Goal: Transaction & Acquisition: Book appointment/travel/reservation

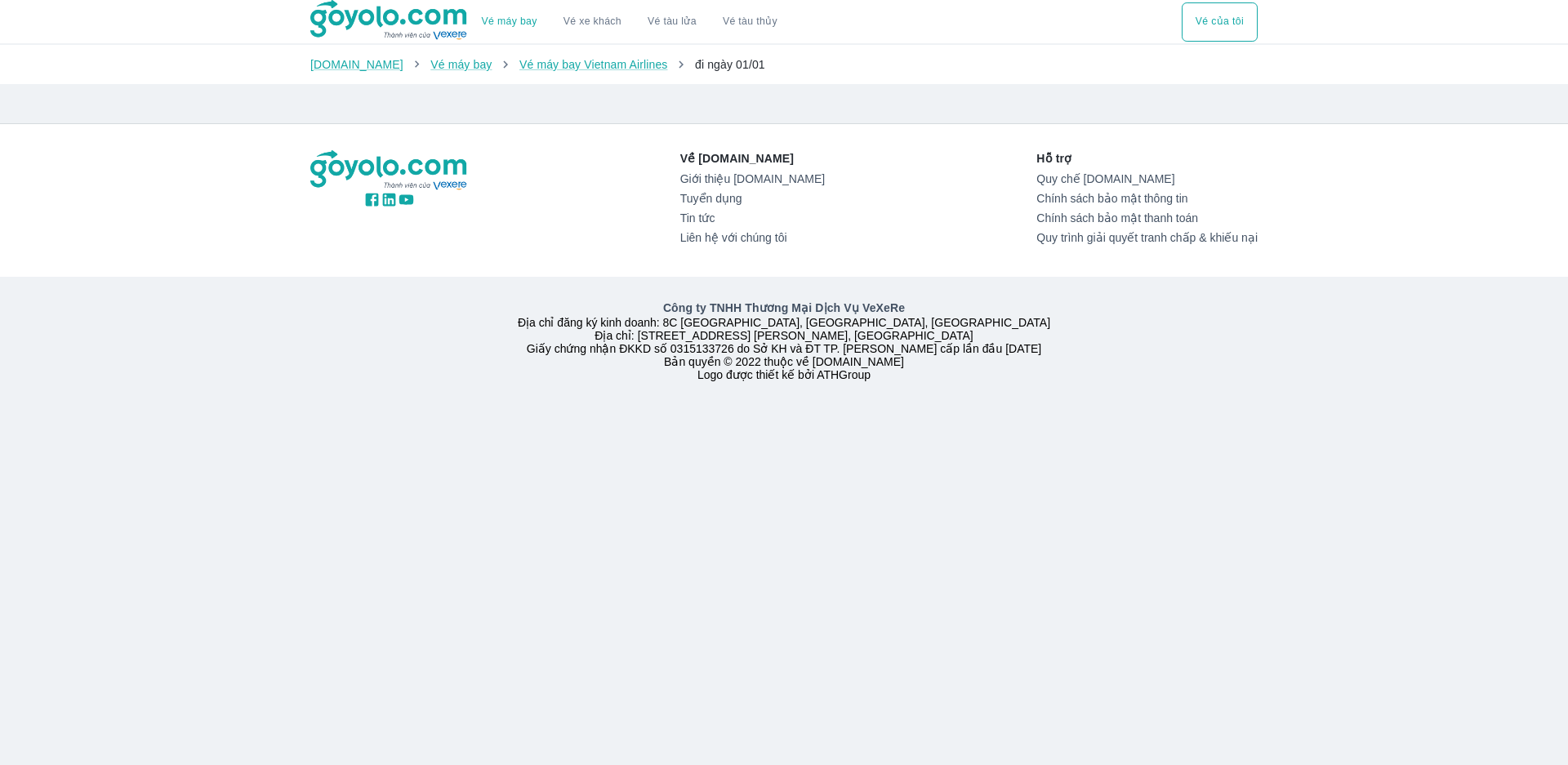
click at [511, 19] on link "Vé máy bay" at bounding box center [510, 22] width 56 height 12
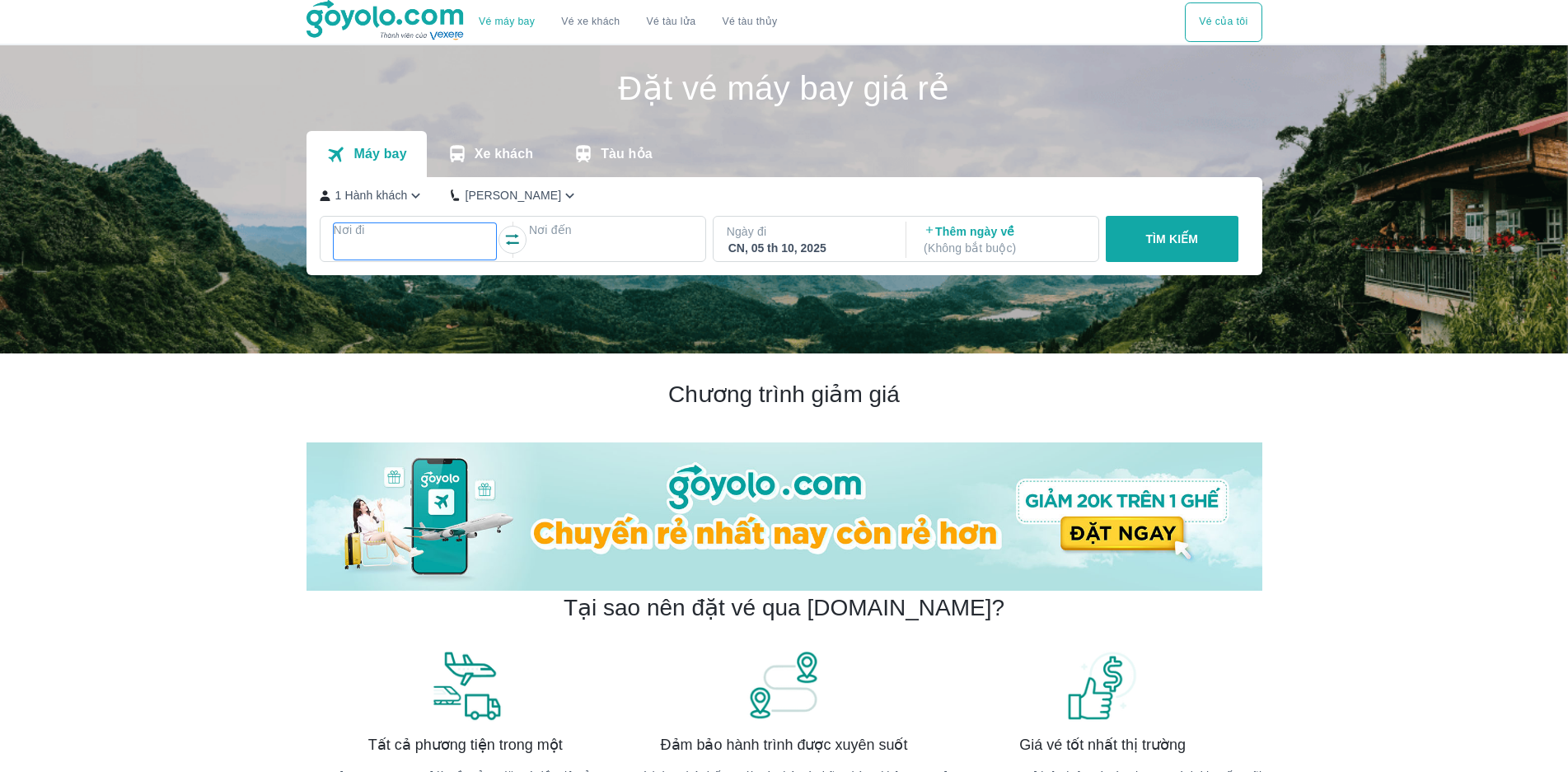
click at [376, 238] on p "Nơi đi" at bounding box center [415, 229] width 163 height 16
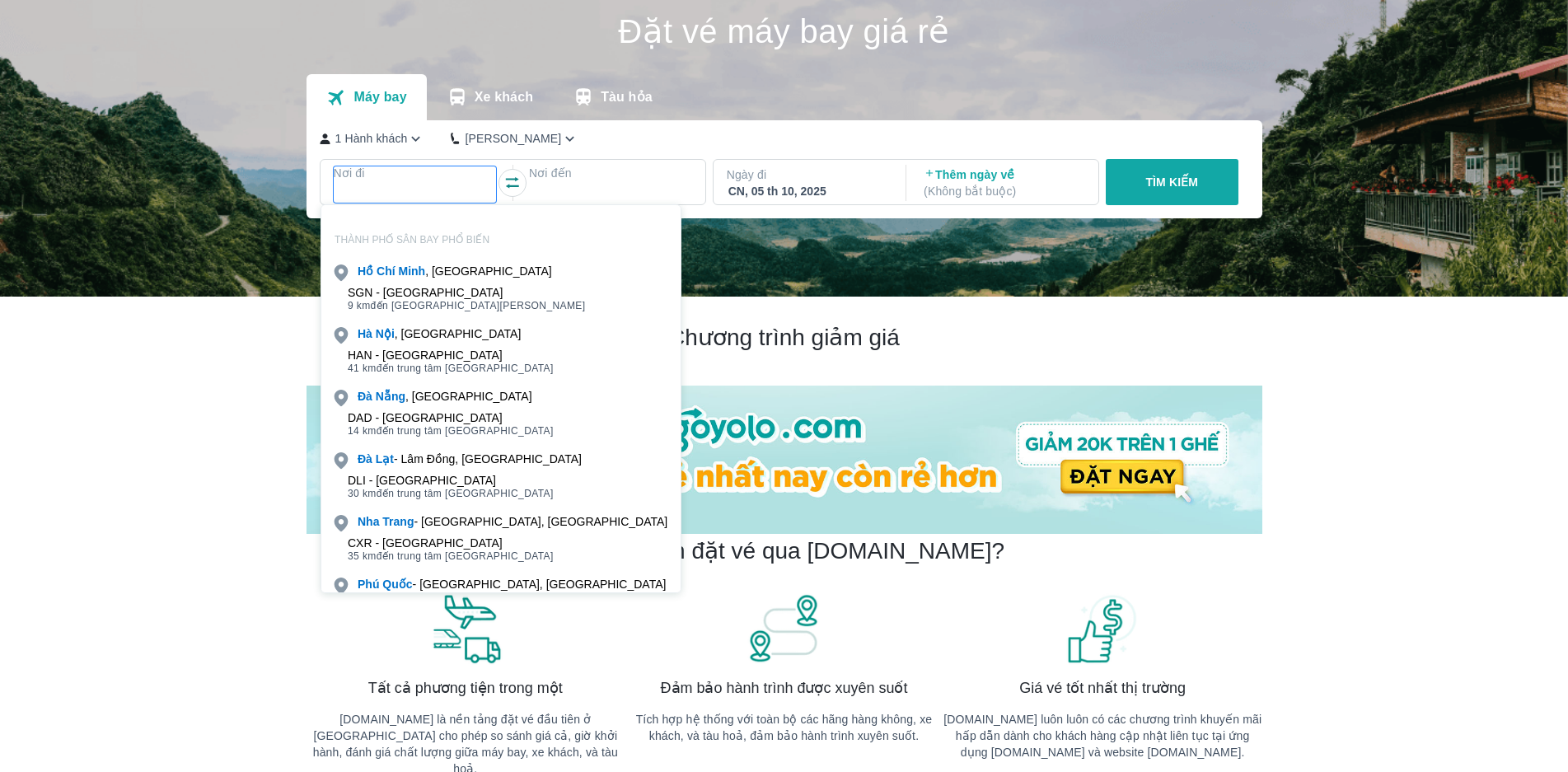
scroll to position [95, 0]
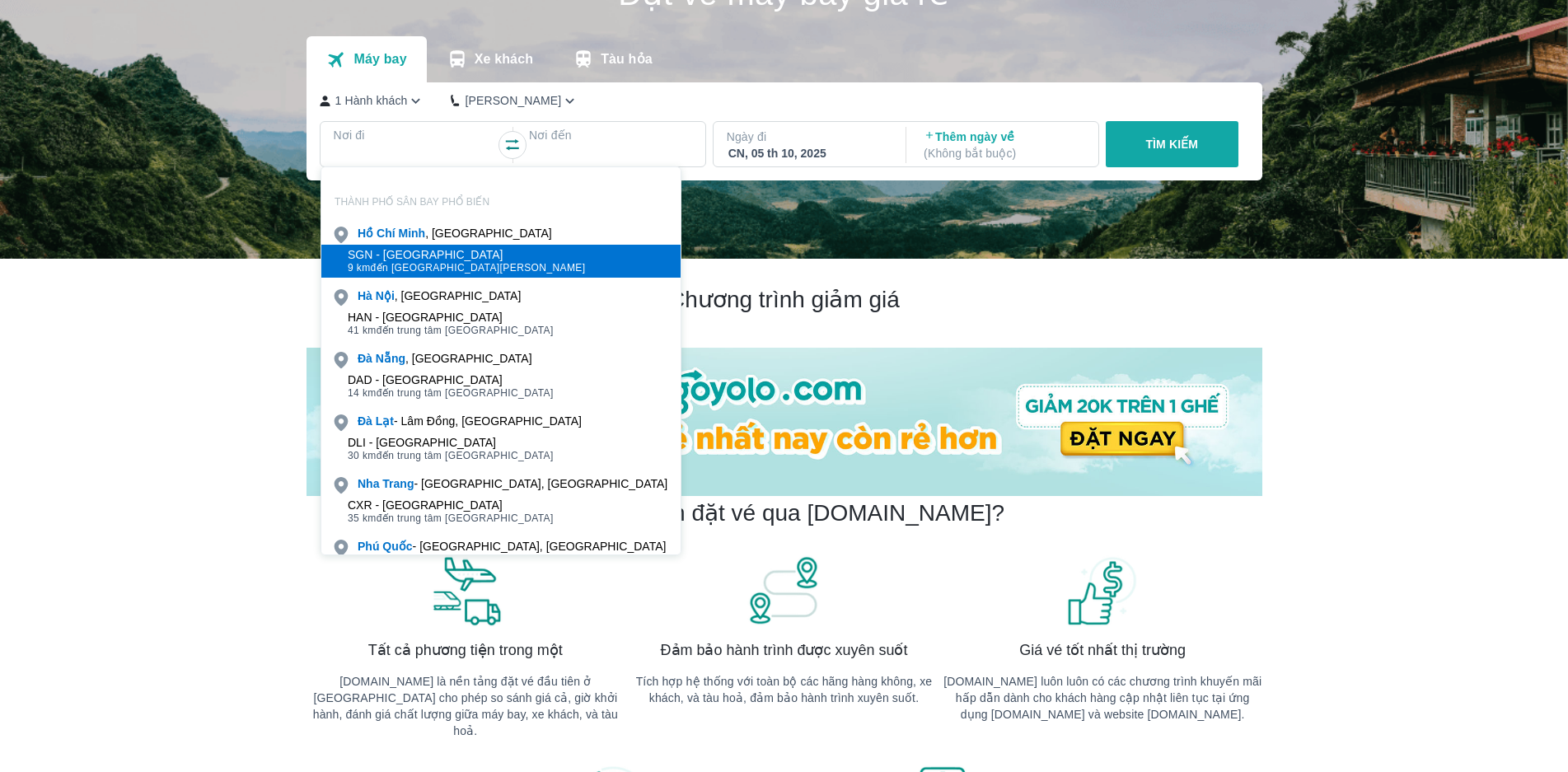
click at [465, 262] on span "9 km đến trung tâm [GEOGRAPHIC_DATA]" at bounding box center [466, 268] width 238 height 13
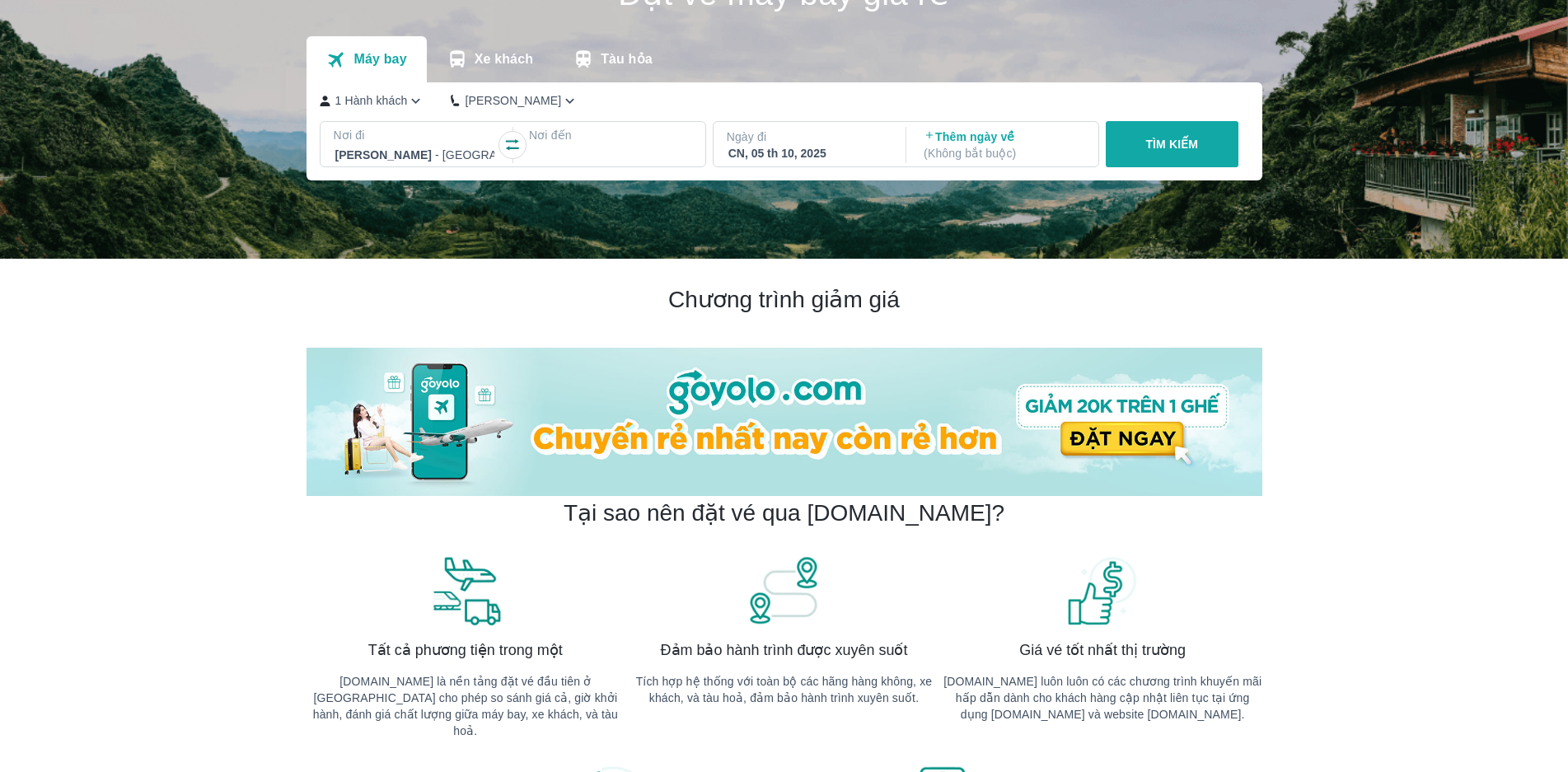
click at [418, 143] on p "Nơi đi" at bounding box center [415, 135] width 163 height 16
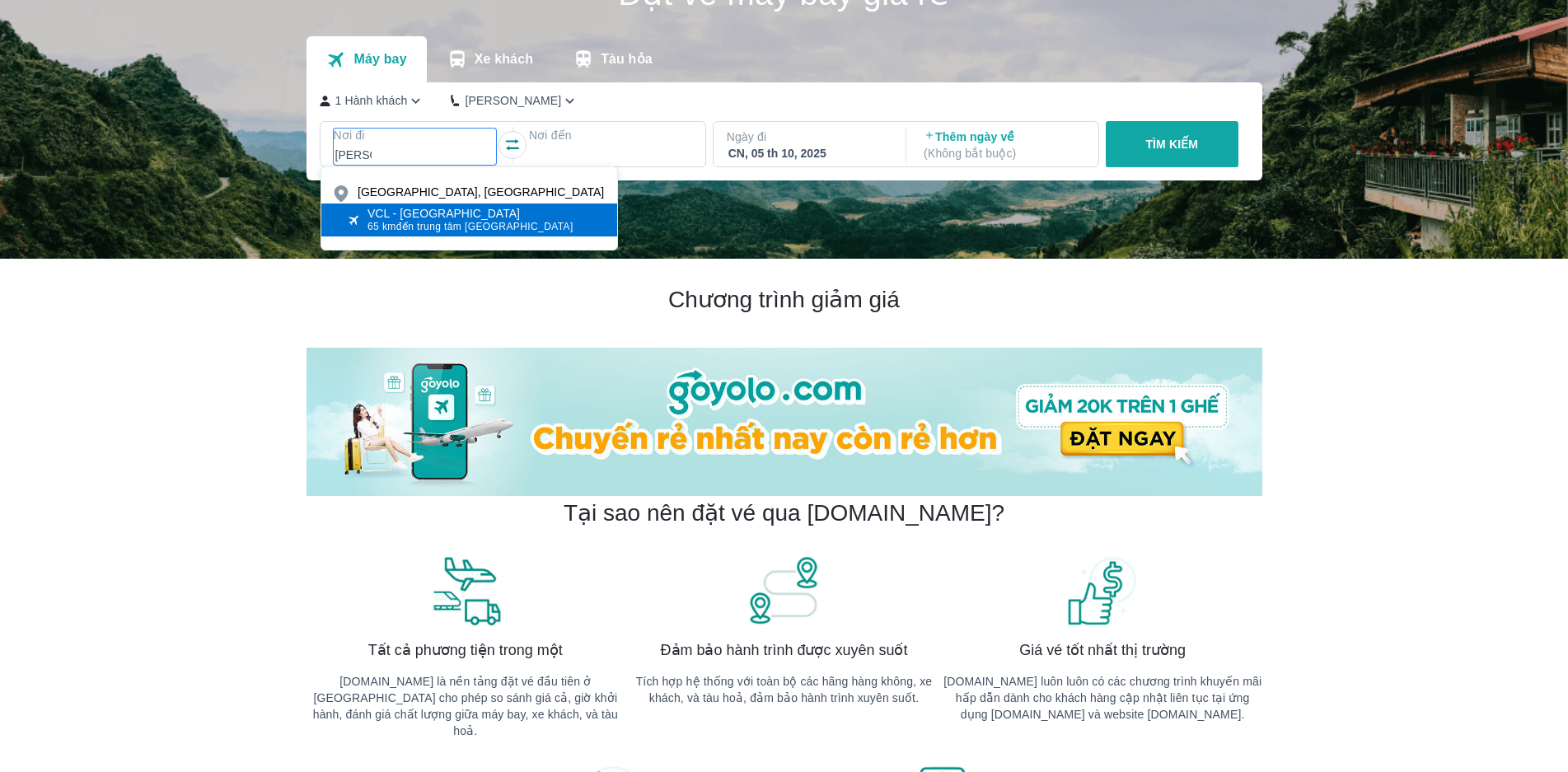
type input "[PERSON_NAME]"
click at [440, 225] on span "65 km đến trung tâm [GEOGRAPHIC_DATA]" at bounding box center [471, 226] width 206 height 13
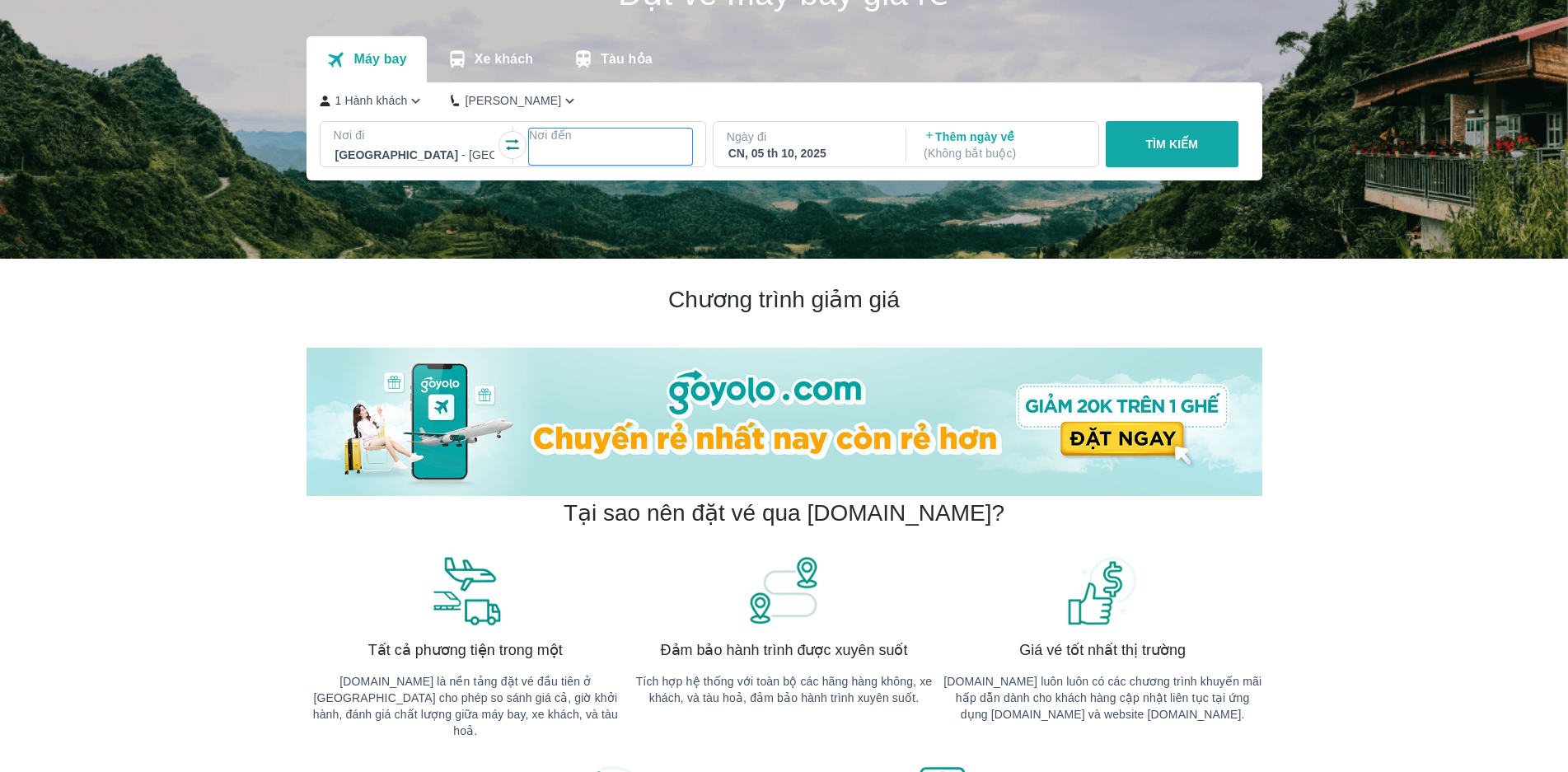
click at [615, 153] on div at bounding box center [610, 154] width 160 height 20
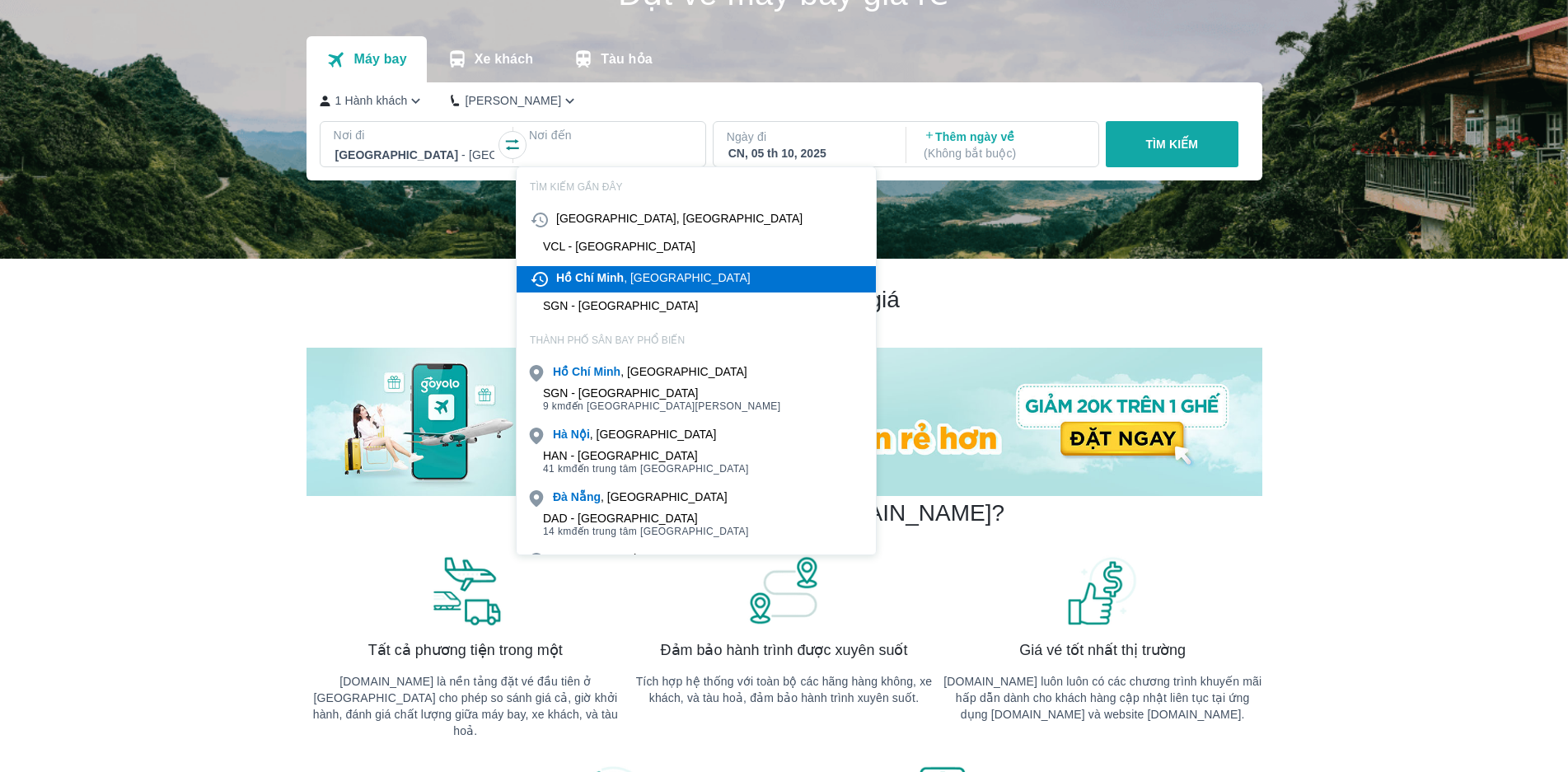
click at [629, 284] on div "[PERSON_NAME] , [GEOGRAPHIC_DATA]" at bounding box center [654, 278] width 195 height 16
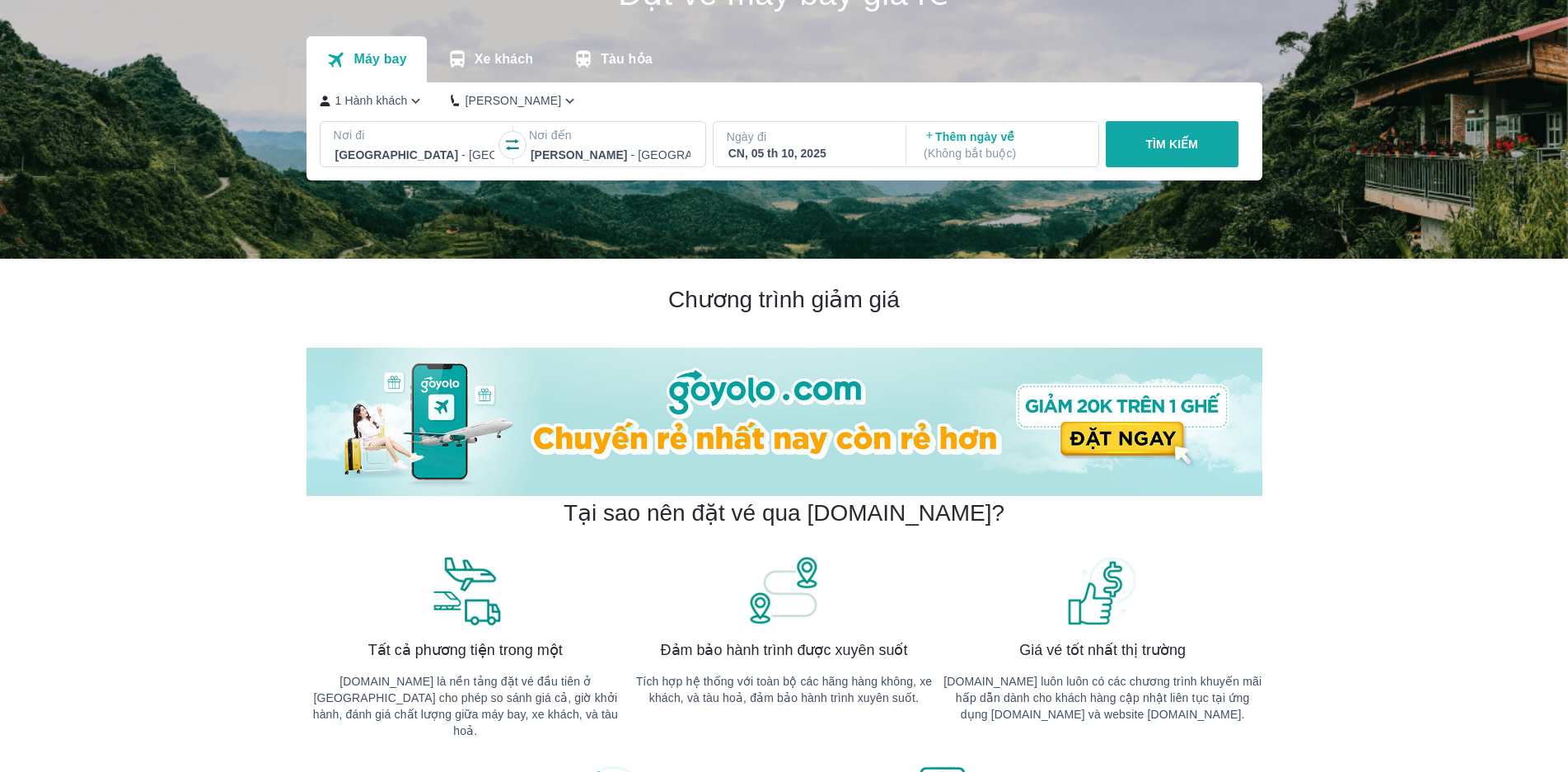
click at [811, 151] on div "CN, 05 th 10, 2025" at bounding box center [808, 153] width 160 height 16
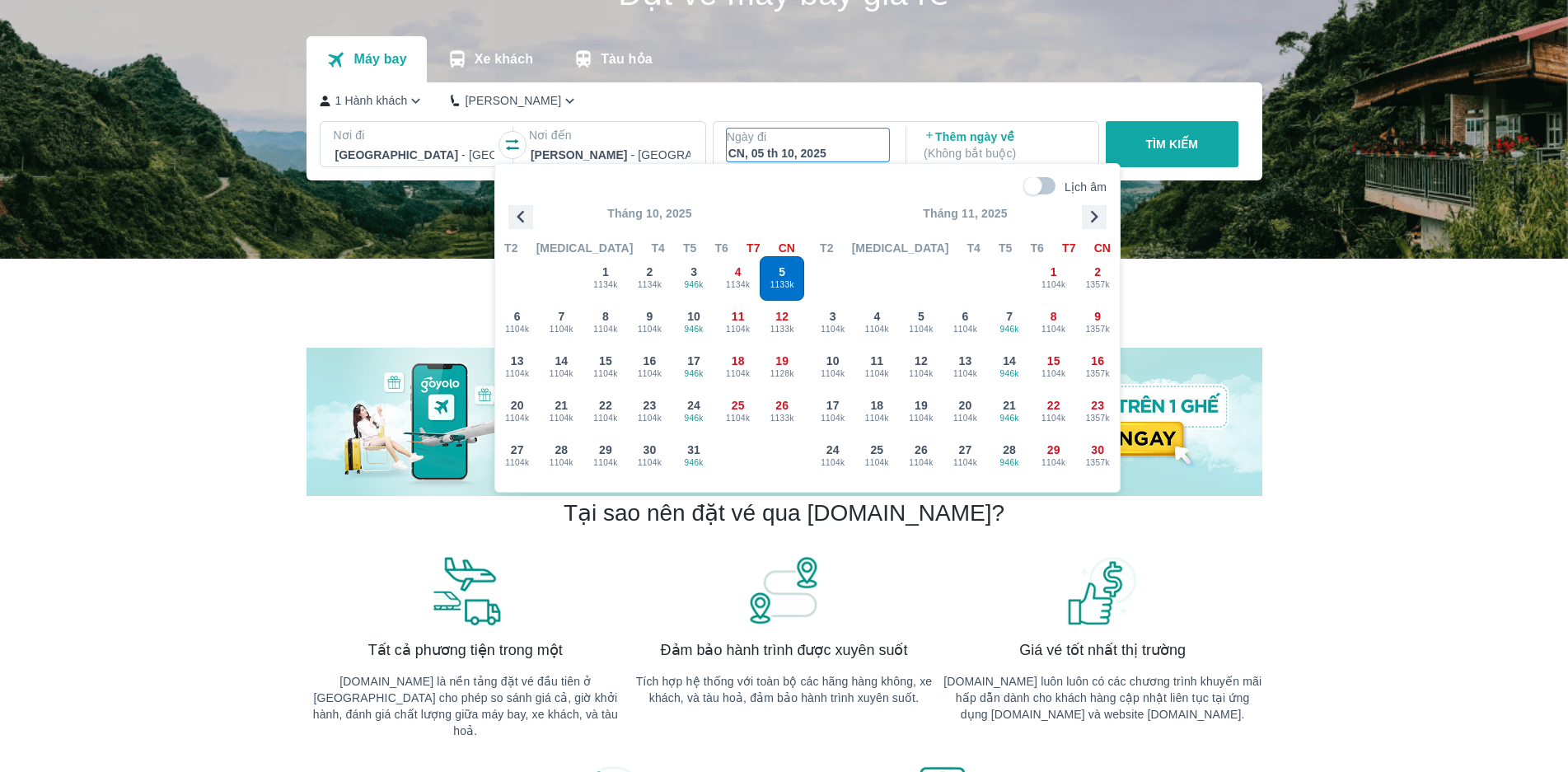
click at [787, 283] on span "1133k" at bounding box center [782, 285] width 43 height 13
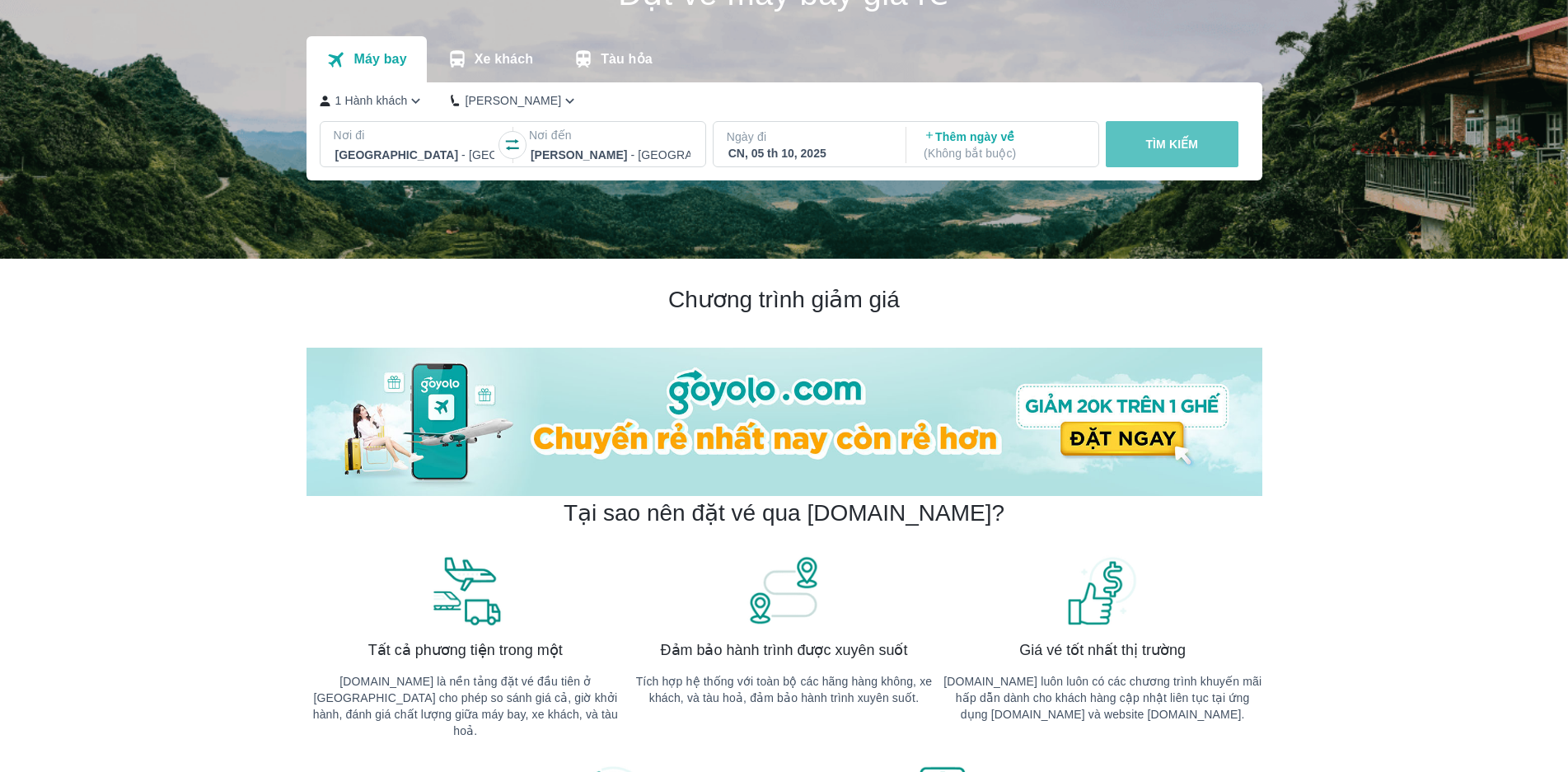
click at [1157, 153] on p "TÌM KIẾM" at bounding box center [1172, 144] width 53 height 16
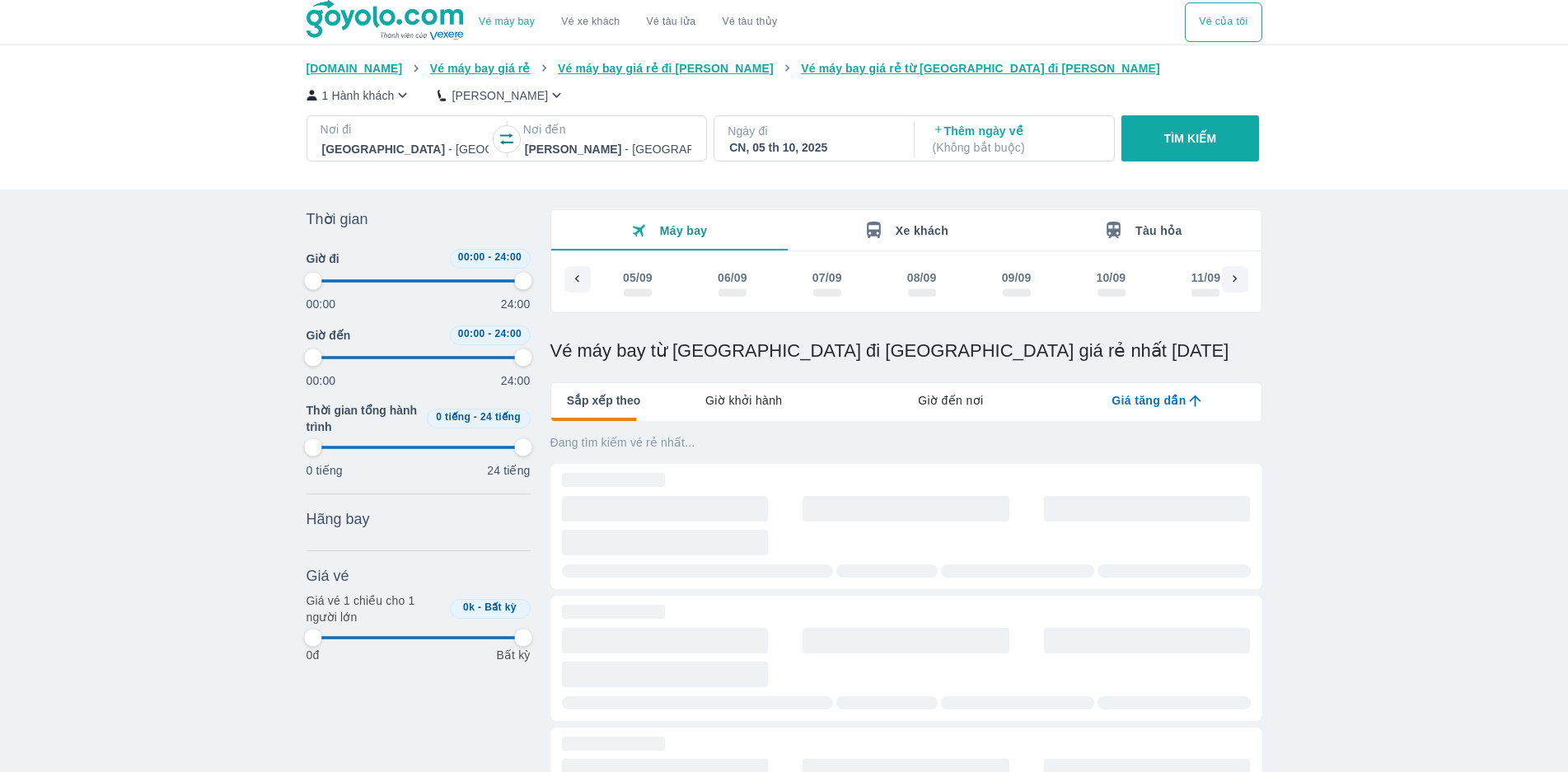
scroll to position [0, 2497]
type input "97.9166666666667"
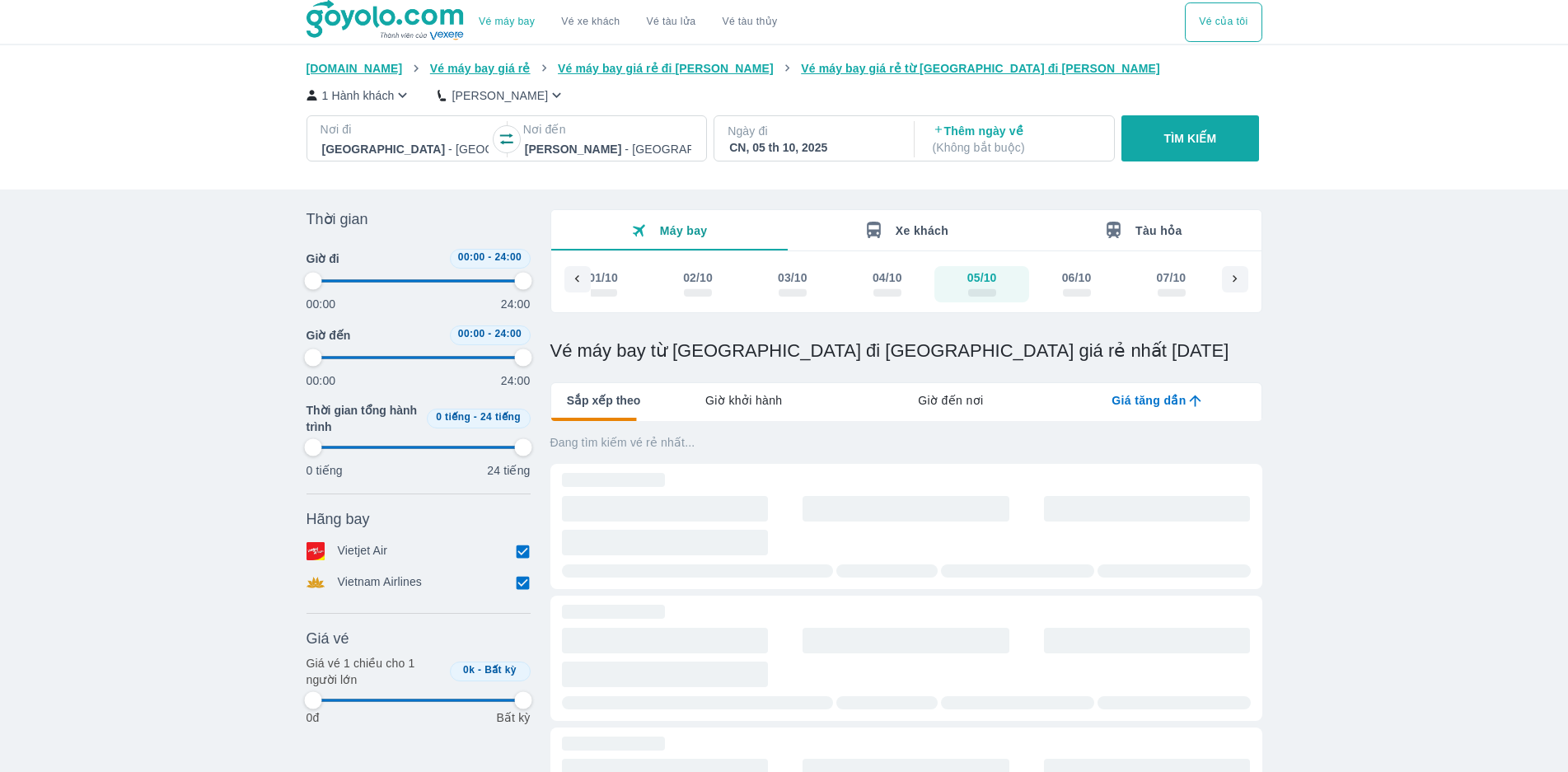
type input "97.9166666666667"
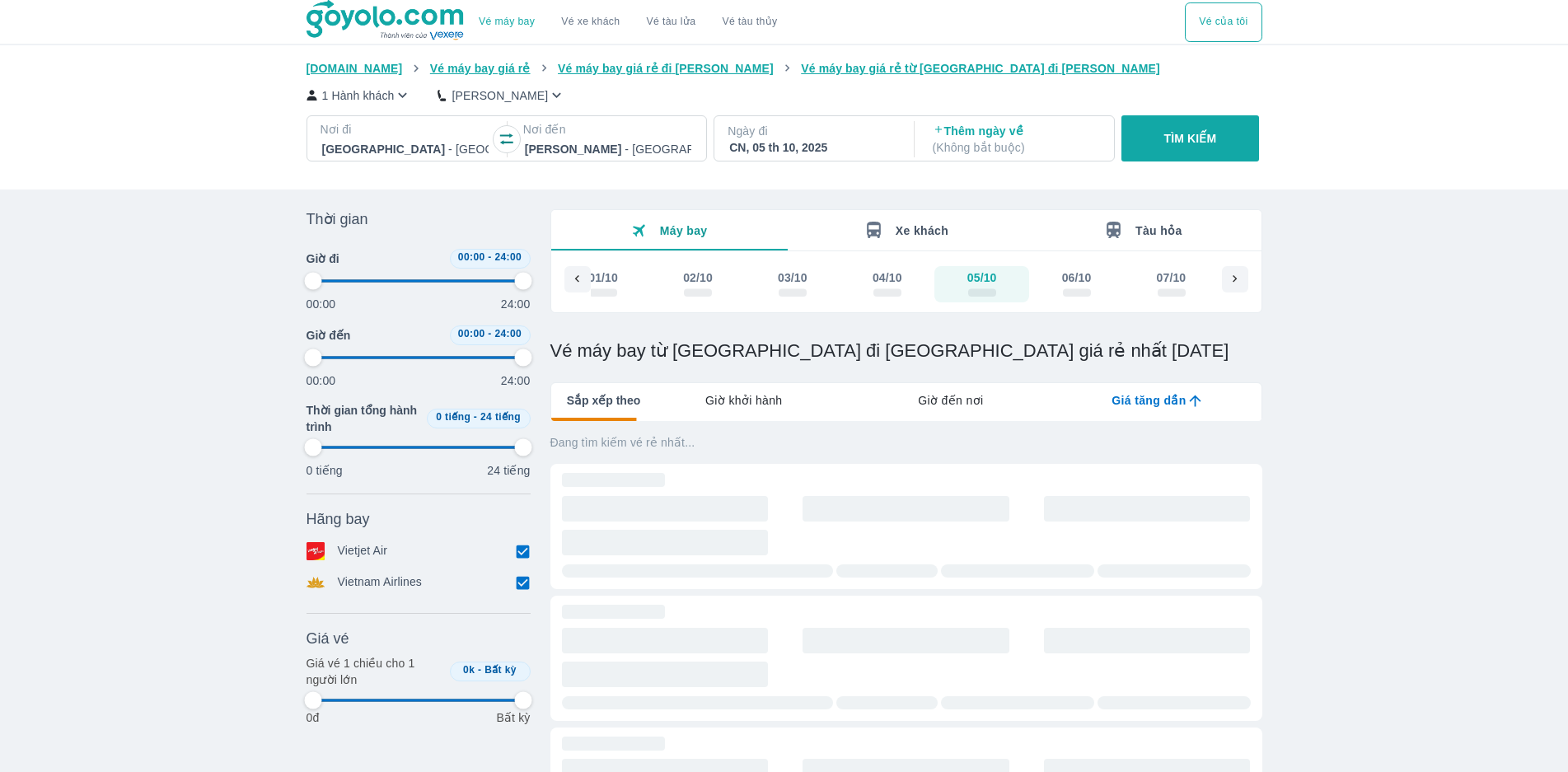
type input "97.9166666666667"
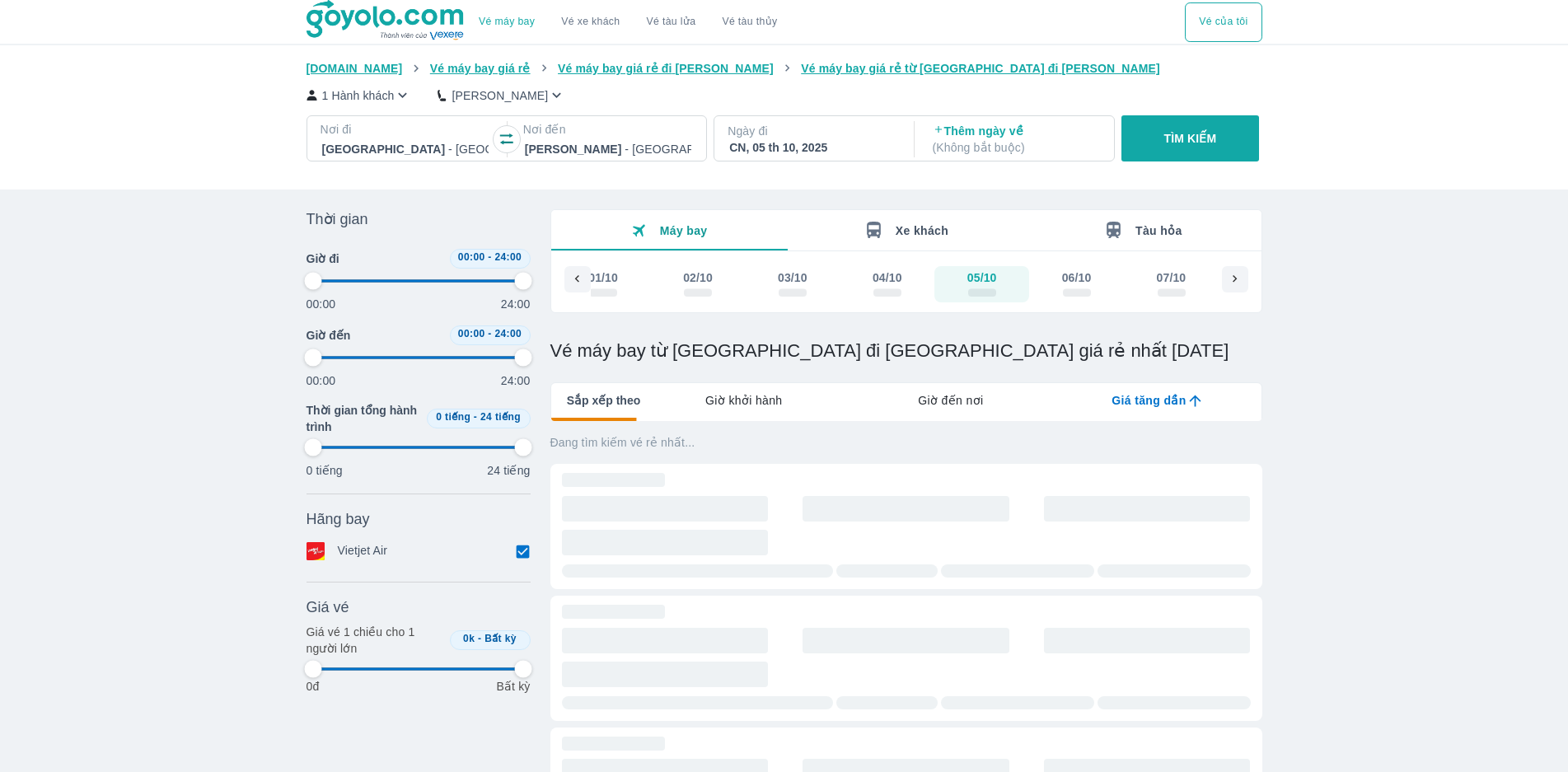
type input "97.9166666666667"
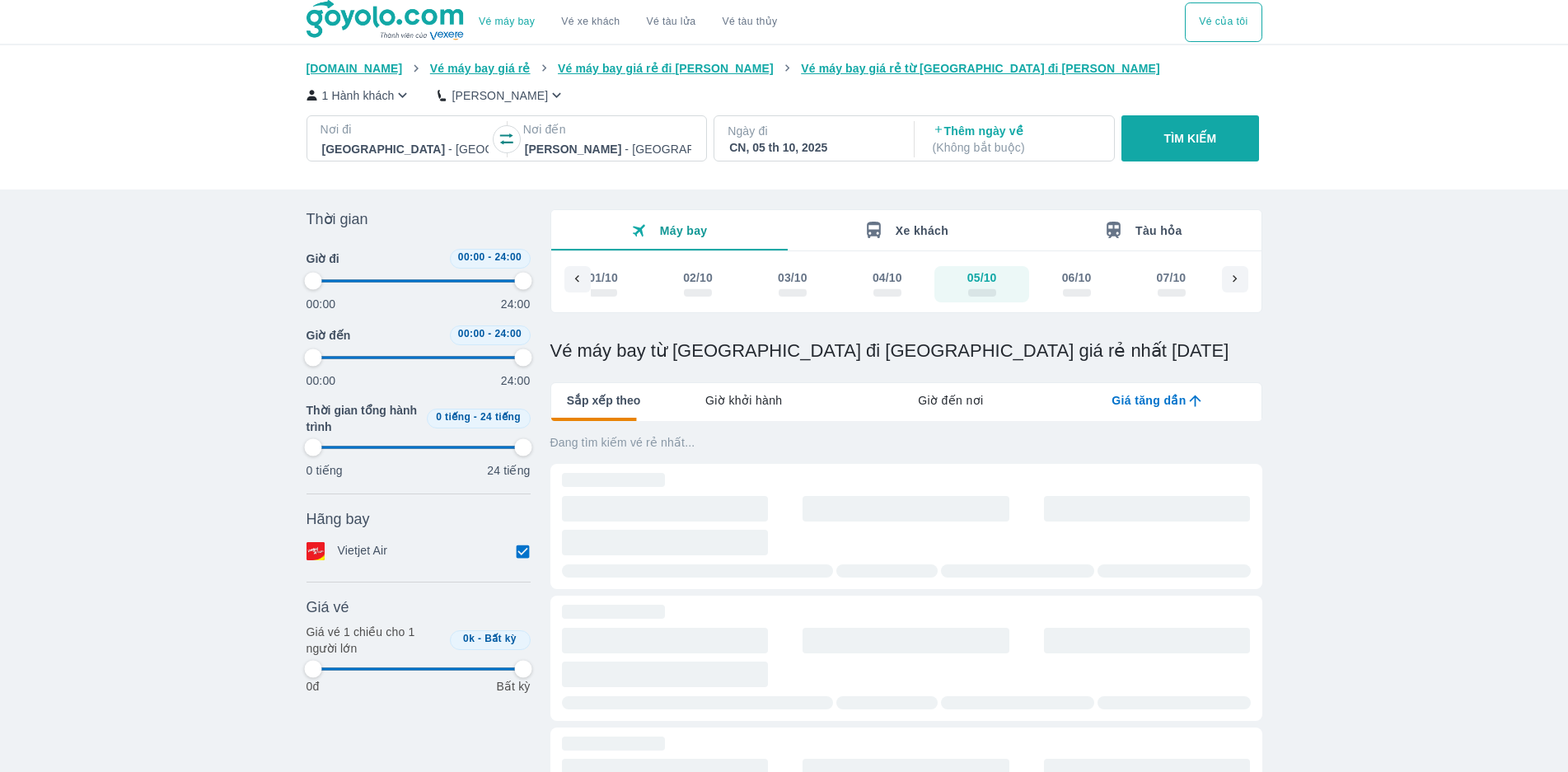
type input "97.9166666666667"
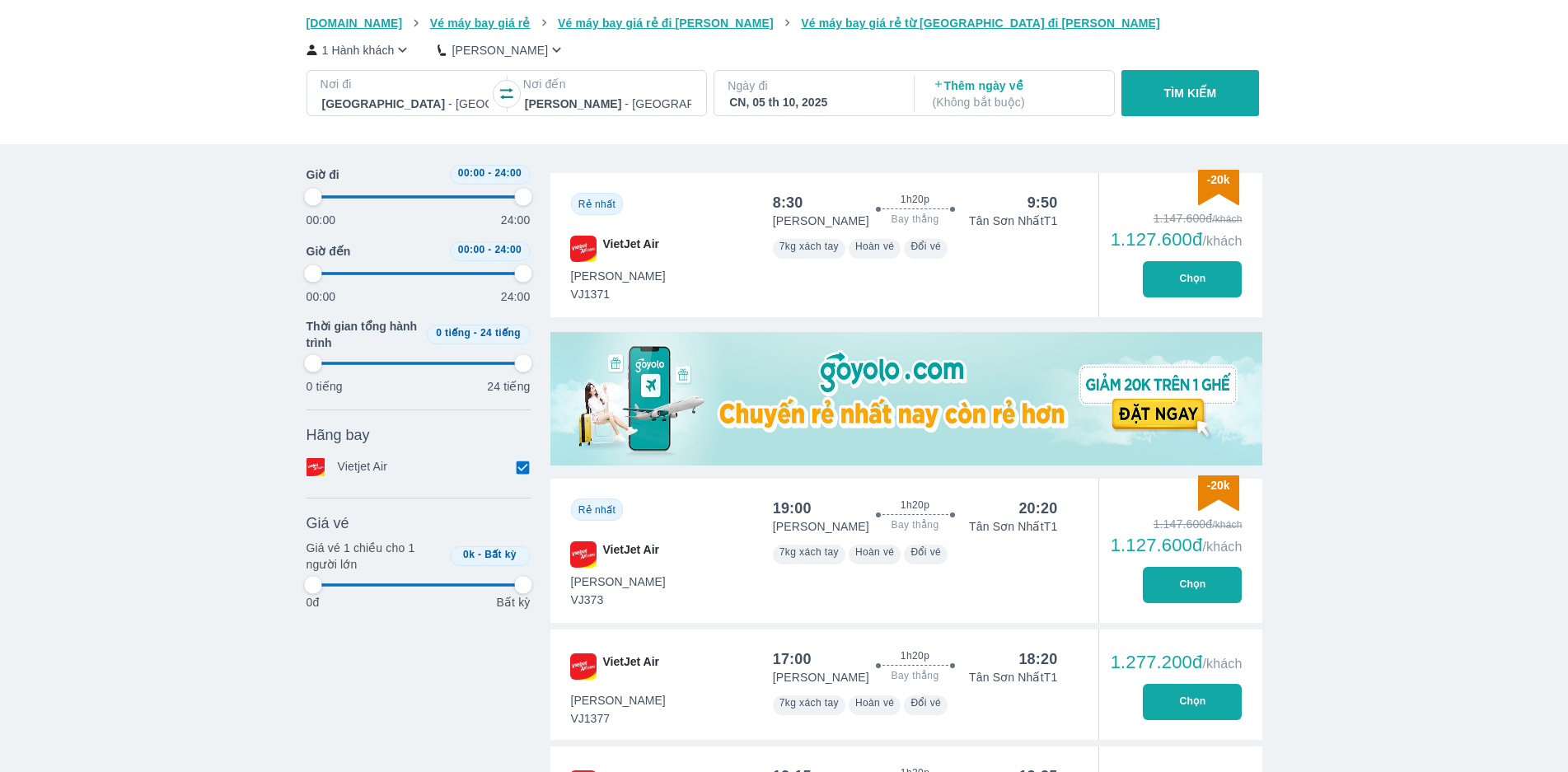
type input "97.9166666666667"
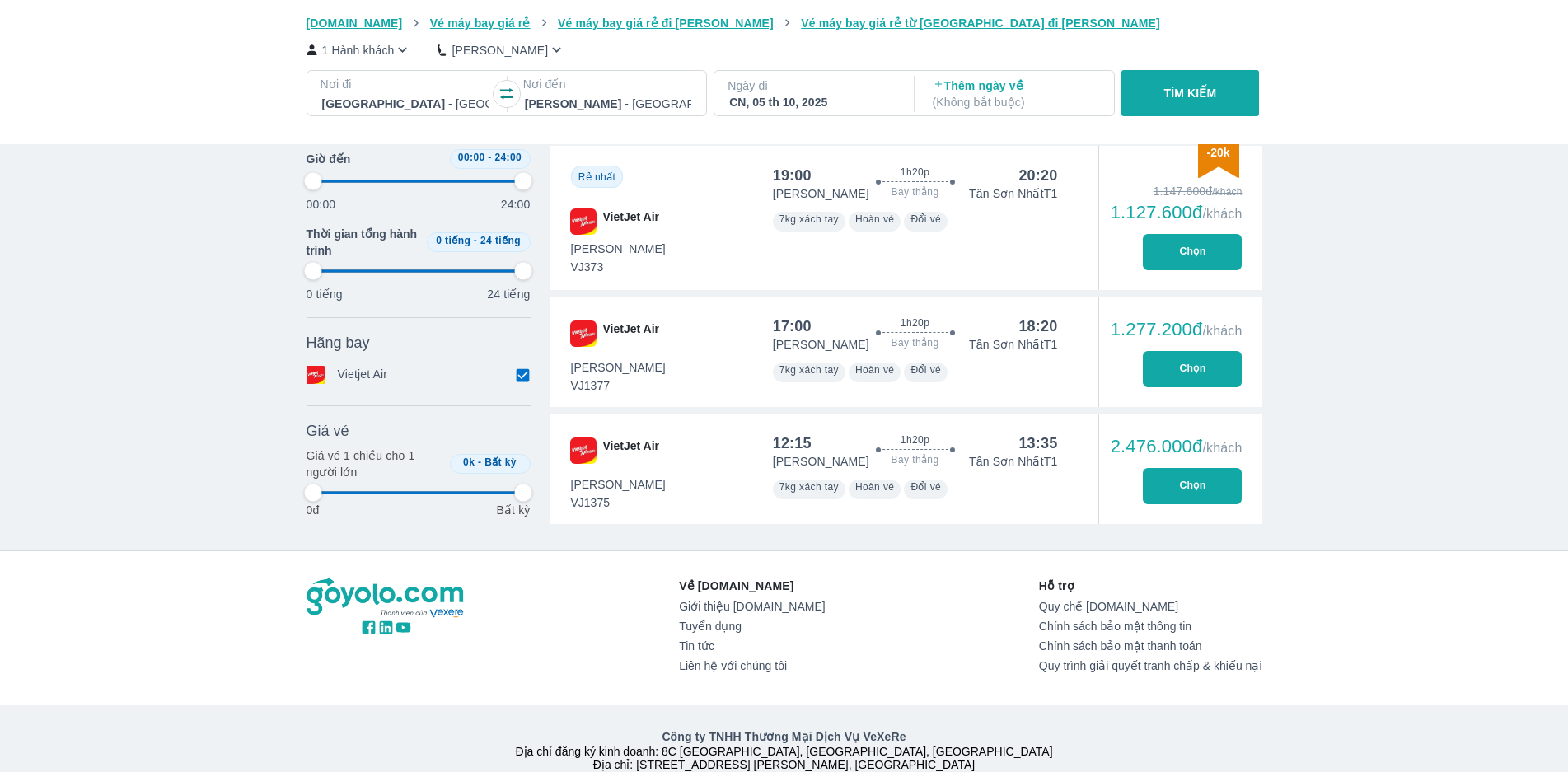
type input "97.9166666666667"
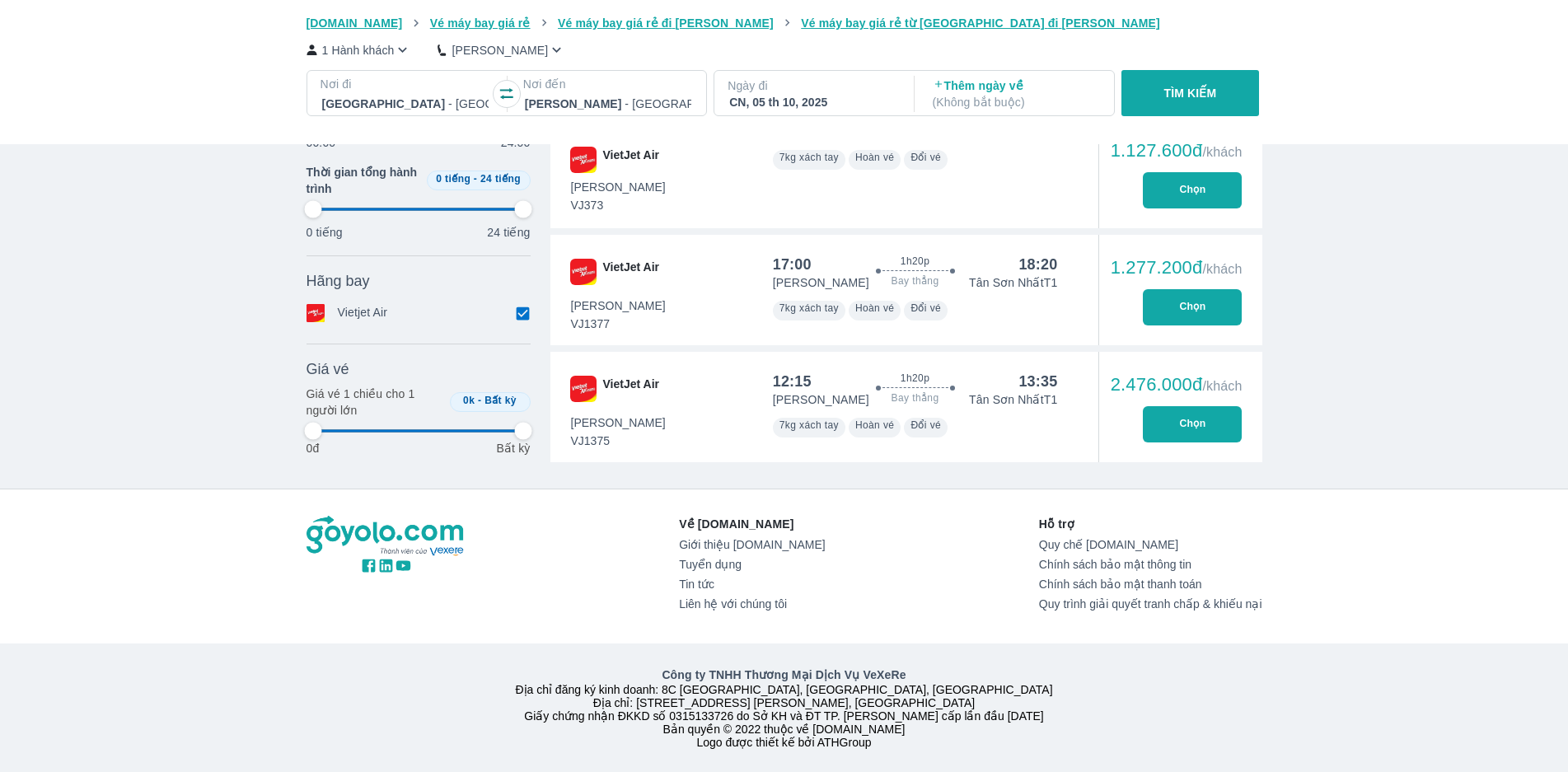
type input "97.9166666666667"
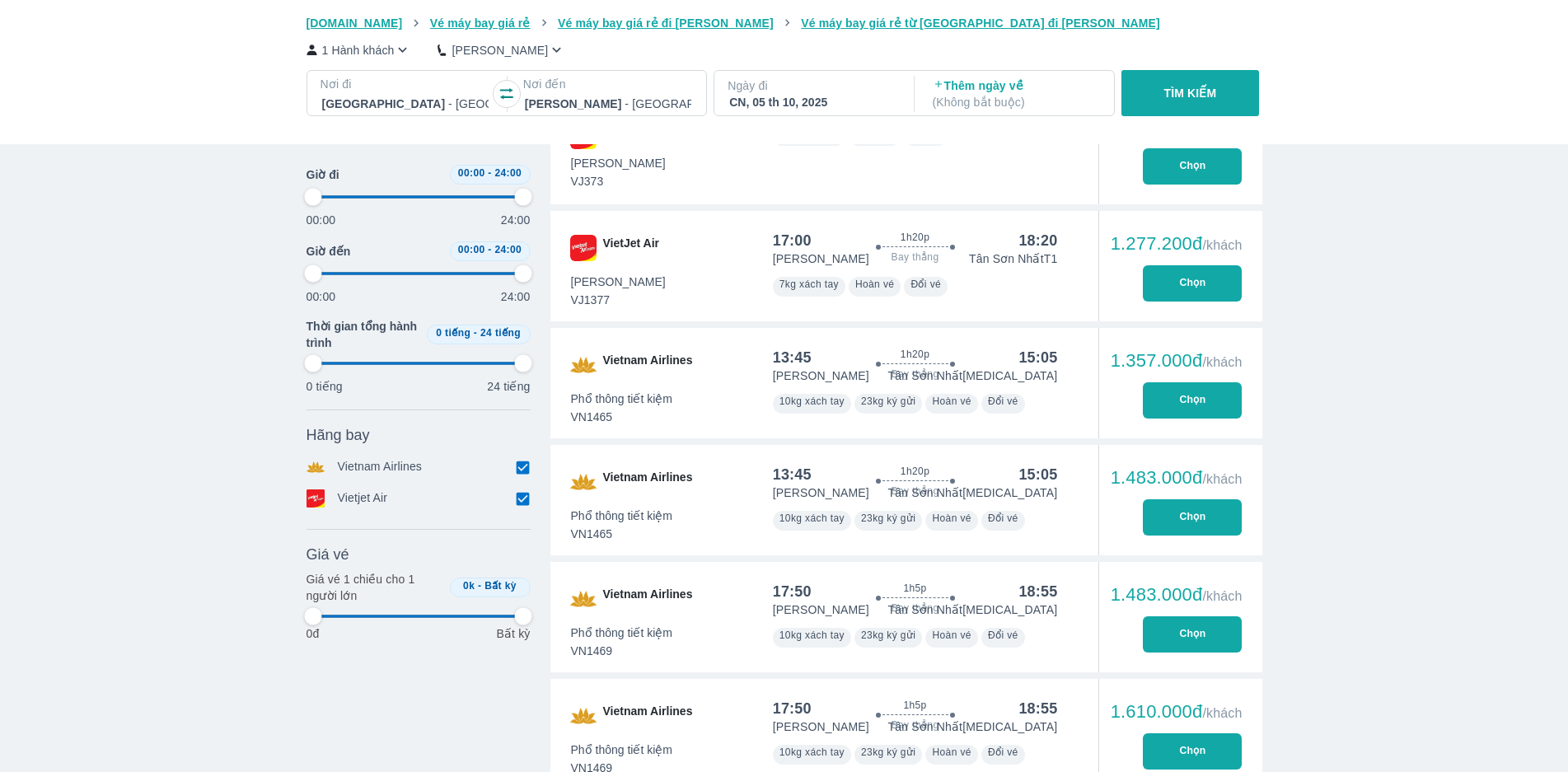
type input "97.9166666666667"
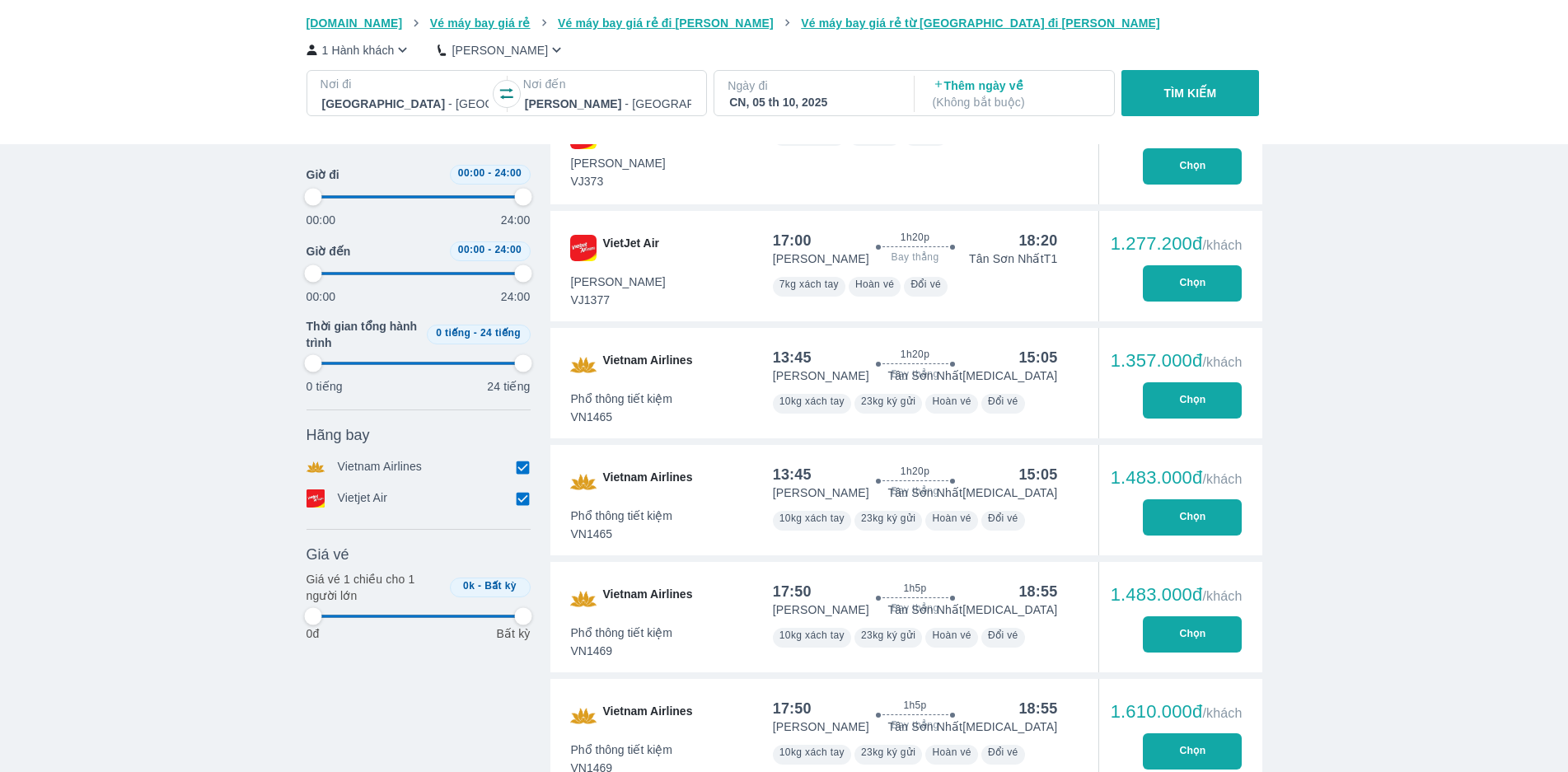
type input "97.9166666666667"
